Goal: Transaction & Acquisition: Purchase product/service

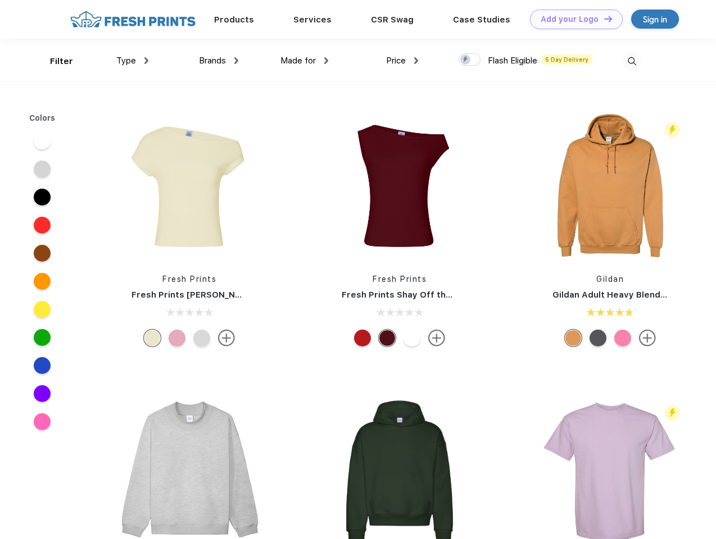
scroll to position [1, 0]
click at [572, 19] on link "Add your Logo Design Tool" at bounding box center [576, 20] width 93 height 20
click at [0, 0] on div "Design Tool" at bounding box center [0, 0] width 0 height 0
click at [603, 19] on link "Add your Logo Design Tool" at bounding box center [576, 20] width 93 height 20
click at [54, 61] on div "Filter" at bounding box center [61, 61] width 23 height 13
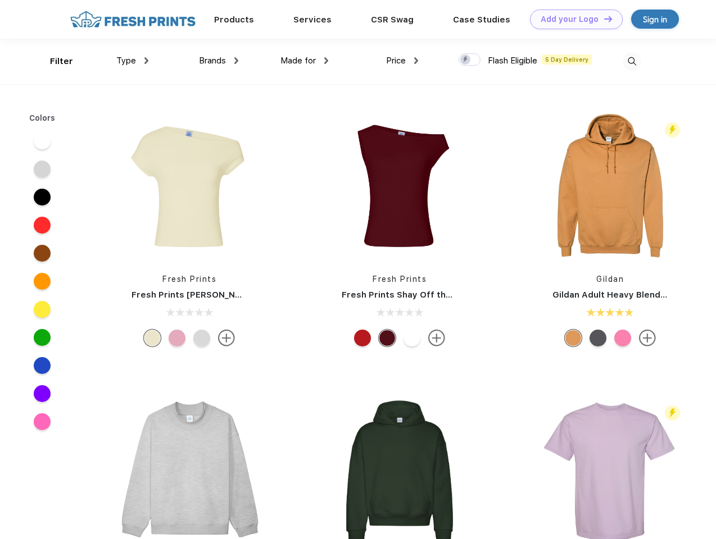
click at [133, 61] on span "Type" at bounding box center [126, 61] width 20 height 10
click at [219, 61] on span "Brands" at bounding box center [212, 61] width 27 height 10
click at [305, 61] on span "Made for" at bounding box center [297, 61] width 35 height 10
click at [402, 61] on span "Price" at bounding box center [396, 61] width 20 height 10
click at [470, 60] on div at bounding box center [470, 59] width 22 height 12
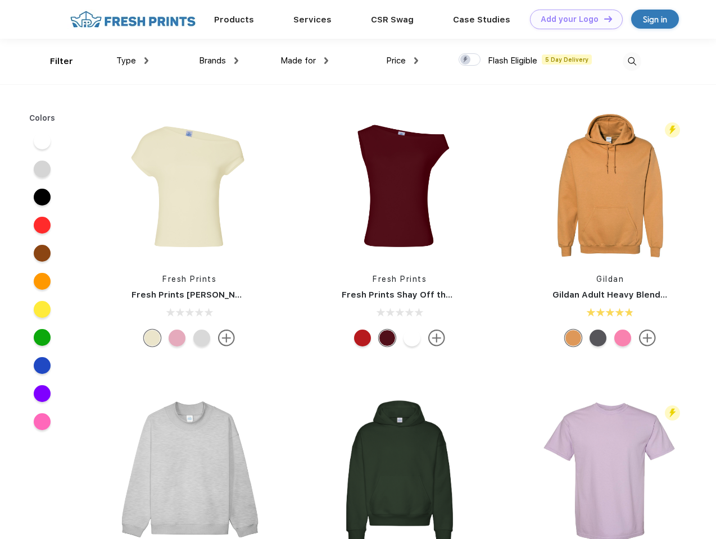
click at [466, 60] on input "checkbox" at bounding box center [462, 56] width 7 height 7
click at [632, 61] on img at bounding box center [632, 61] width 19 height 19
